Goal: Information Seeking & Learning: Learn about a topic

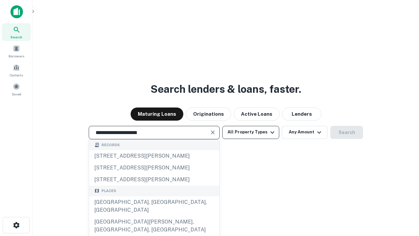
click at [154, 216] on div "[GEOGRAPHIC_DATA], [GEOGRAPHIC_DATA], [GEOGRAPHIC_DATA]" at bounding box center [154, 206] width 130 height 20
click at [251, 132] on button "All Property Types" at bounding box center [250, 132] width 57 height 13
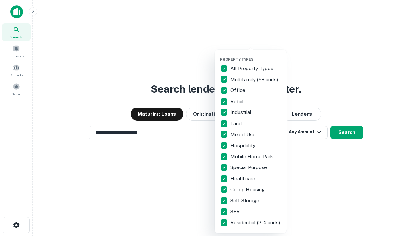
type input "**********"
click at [256, 55] on button "button" at bounding box center [256, 55] width 72 height 0
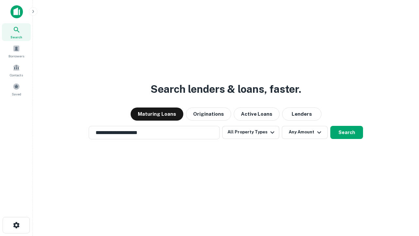
scroll to position [10, 0]
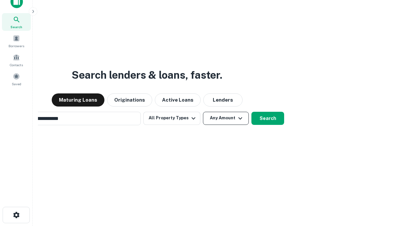
click at [203, 112] on button "Any Amount" at bounding box center [226, 118] width 46 height 13
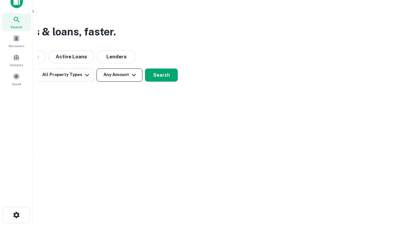
scroll to position [10, 0]
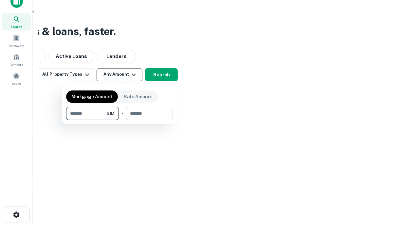
type input "*******"
click at [119, 120] on button "button" at bounding box center [119, 120] width 107 height 0
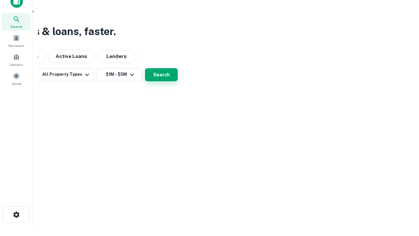
click at [178, 81] on button "Search" at bounding box center [161, 74] width 33 height 13
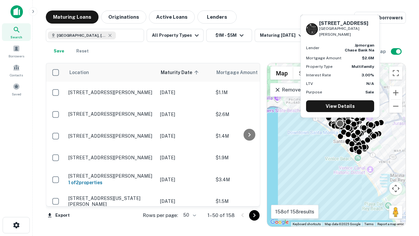
click at [189, 215] on body "Search Borrowers Contacts Saved Maturing Loans Originations Active Loans Lender…" at bounding box center [209, 118] width 419 height 236
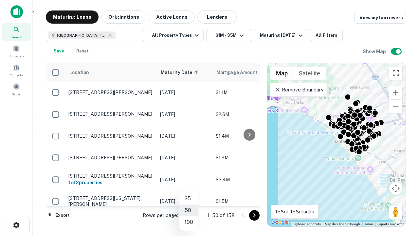
click at [189, 198] on li "25" at bounding box center [188, 198] width 19 height 12
